Goal: Navigation & Orientation: Understand site structure

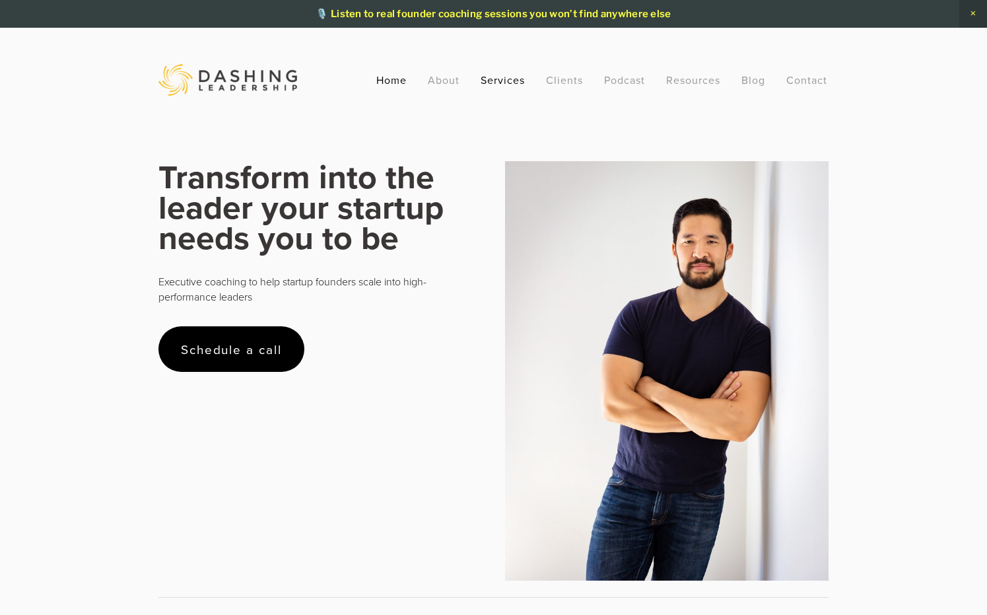
click at [510, 82] on link "Services" at bounding box center [503, 80] width 44 height 24
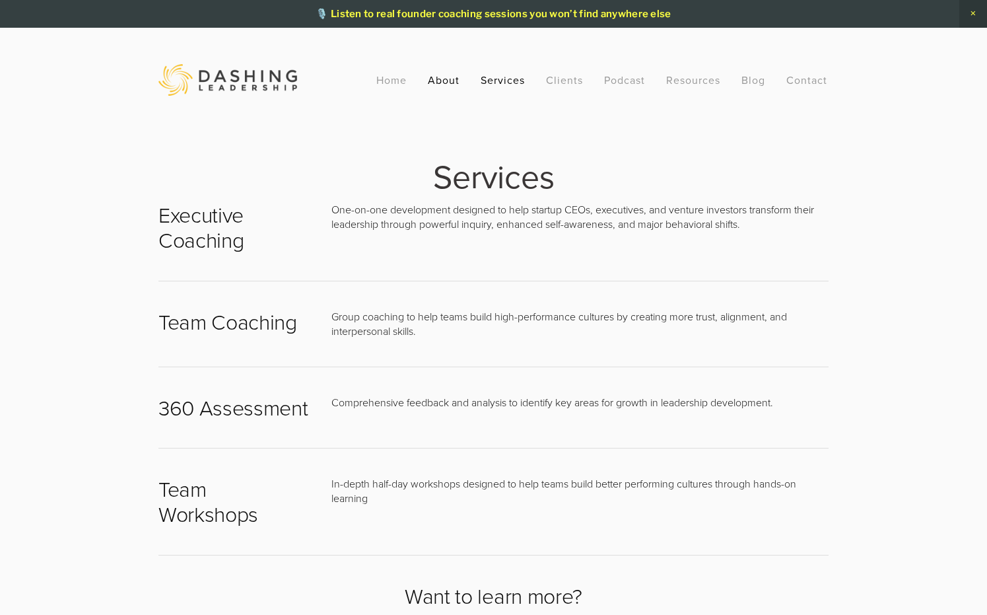
click at [452, 77] on link "About" at bounding box center [444, 80] width 32 height 24
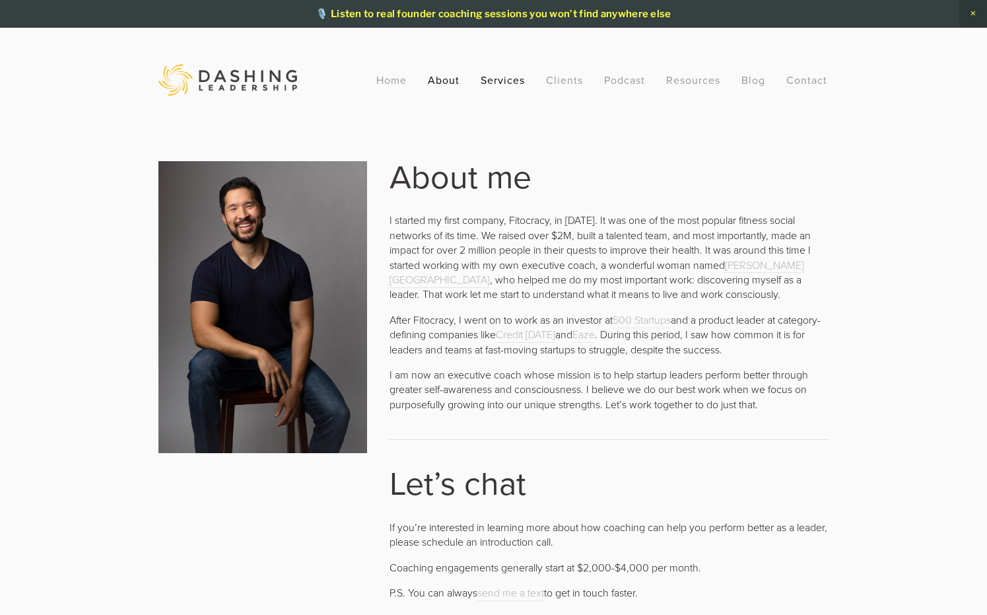
click at [504, 83] on link "Services" at bounding box center [503, 80] width 44 height 24
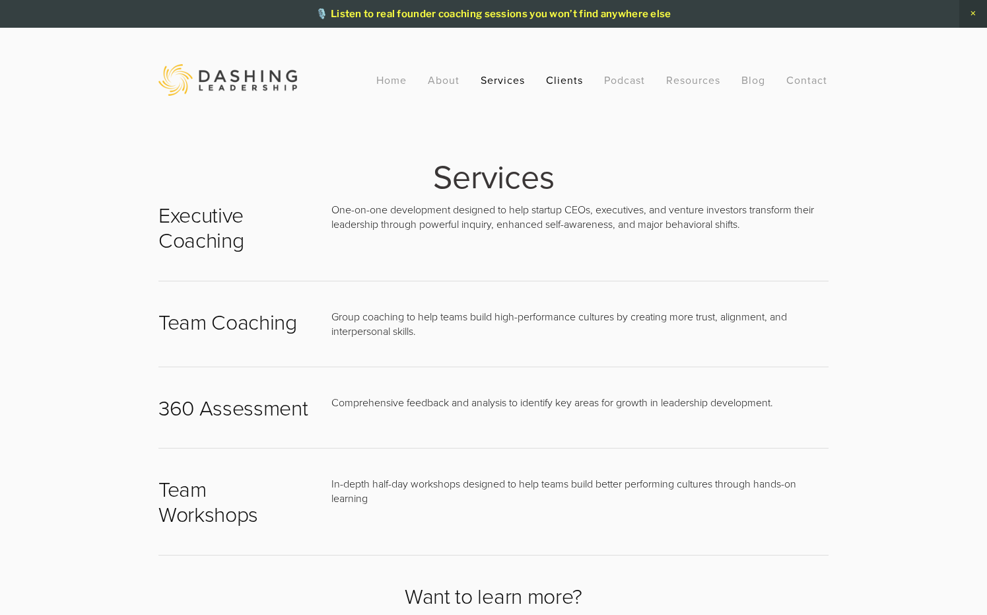
click at [577, 83] on link "Clients" at bounding box center [564, 80] width 37 height 24
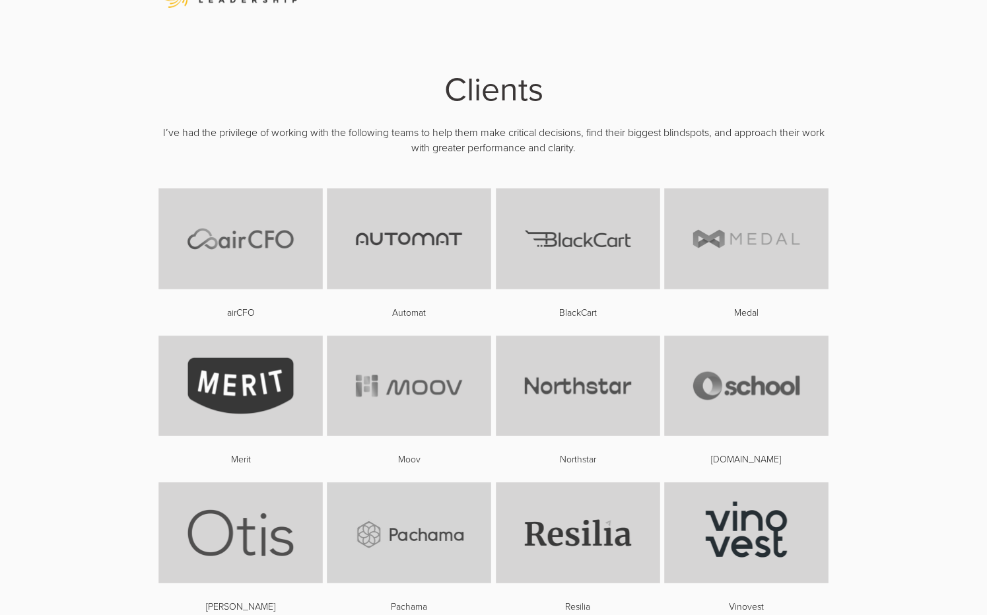
scroll to position [88, 0]
